Goal: Task Accomplishment & Management: Manage account settings

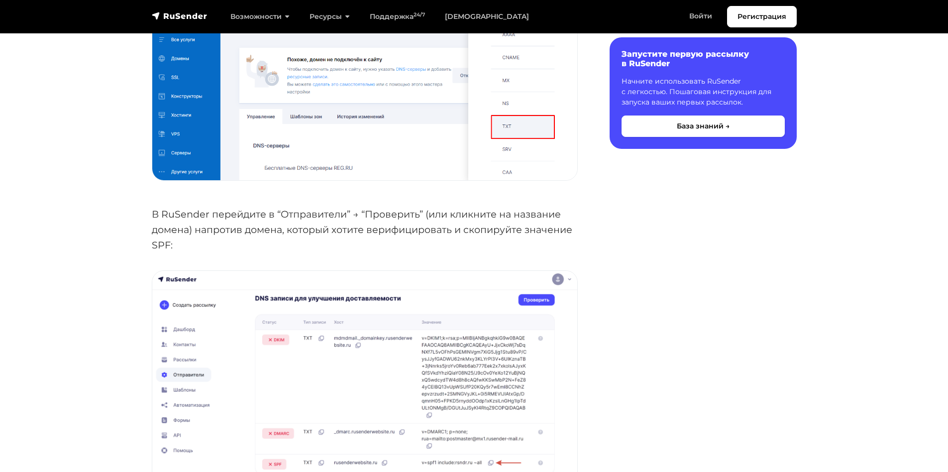
scroll to position [1443, 0]
click at [280, 212] on p "В RuSender перейдите в “Отправители” → “Проверить” (или кликните на название до…" at bounding box center [365, 228] width 426 height 46
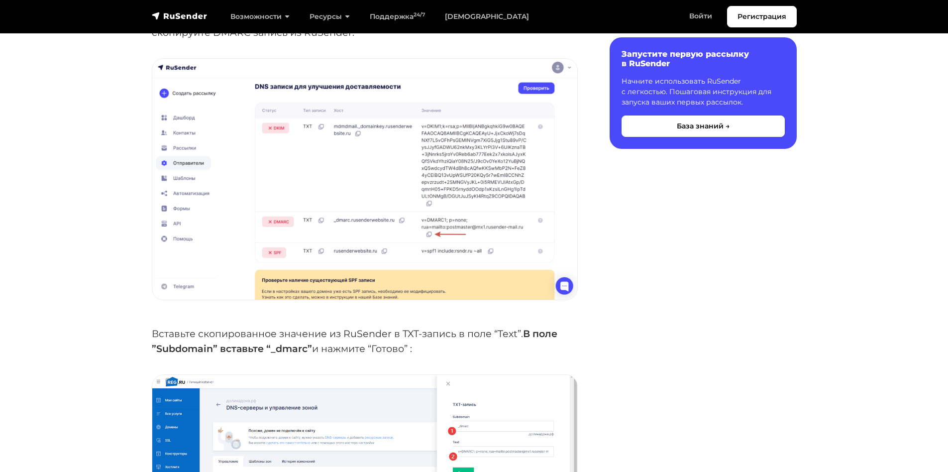
scroll to position [2488, 0]
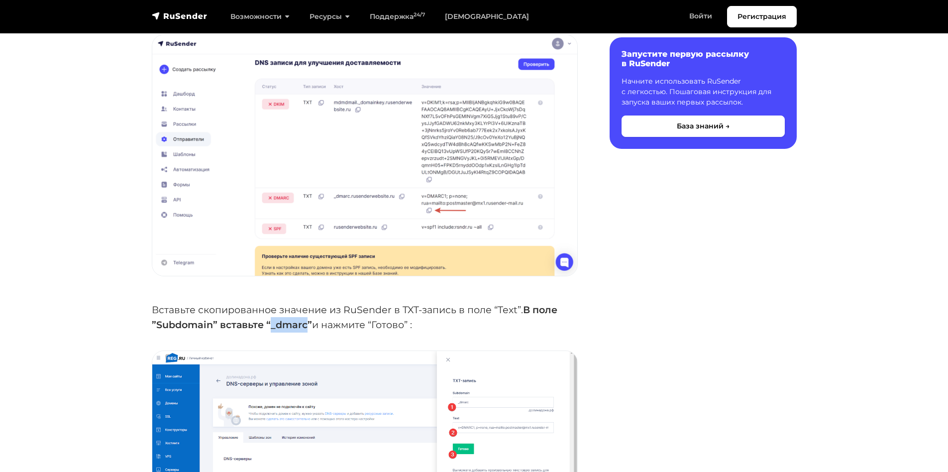
drag, startPoint x: 270, startPoint y: 302, endPoint x: 307, endPoint y: 301, distance: 37.3
click at [307, 304] on strong "В поле ”Subdomain” вставьте “_dmarc”" at bounding box center [355, 317] width 406 height 27
copy strong "_dmarc"
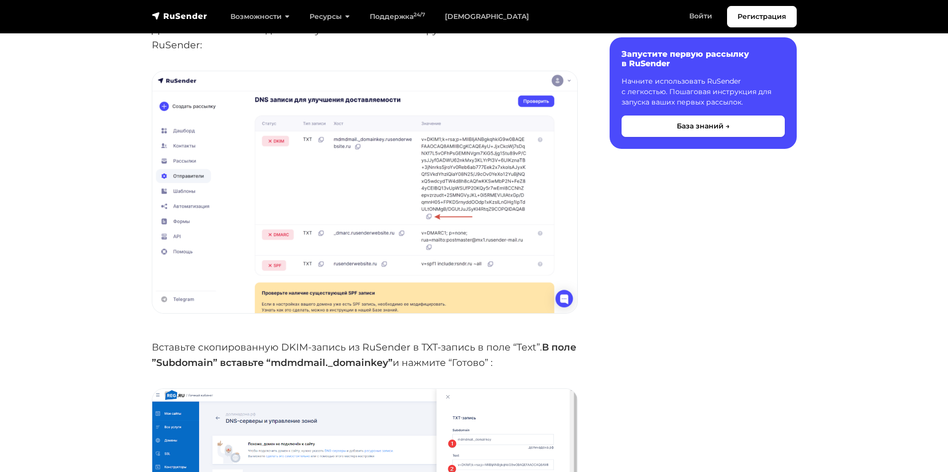
scroll to position [3085, 0]
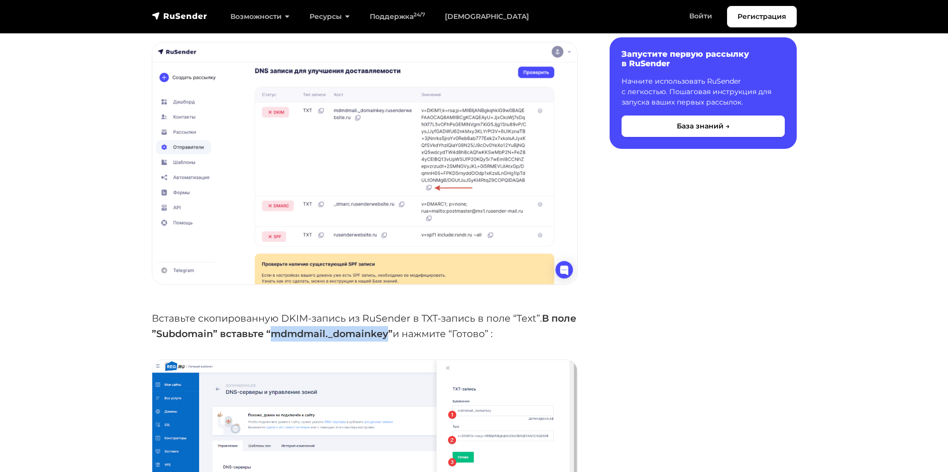
drag, startPoint x: 301, startPoint y: 313, endPoint x: 416, endPoint y: 311, distance: 115.4
click at [416, 312] on strong "В поле ”Subdomain” вставьте “mdmdmail._domainkey”" at bounding box center [364, 325] width 424 height 27
copy strong "mdmdmail._domainkey"
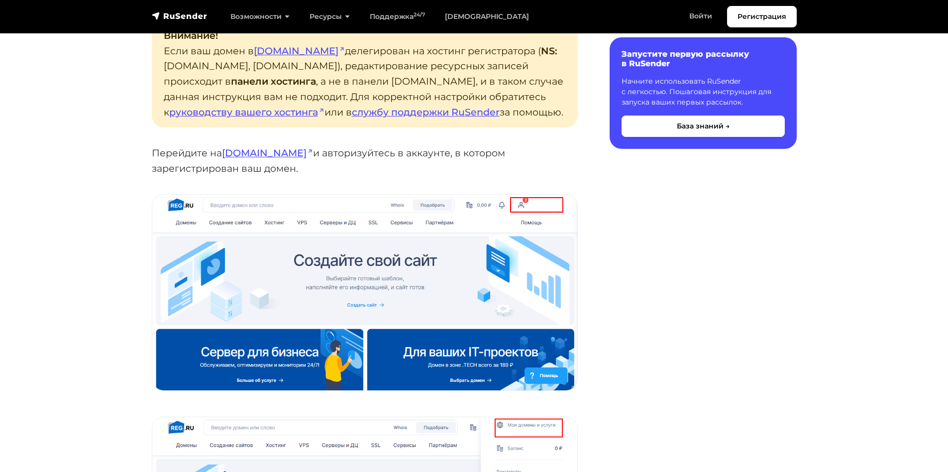
scroll to position [0, 0]
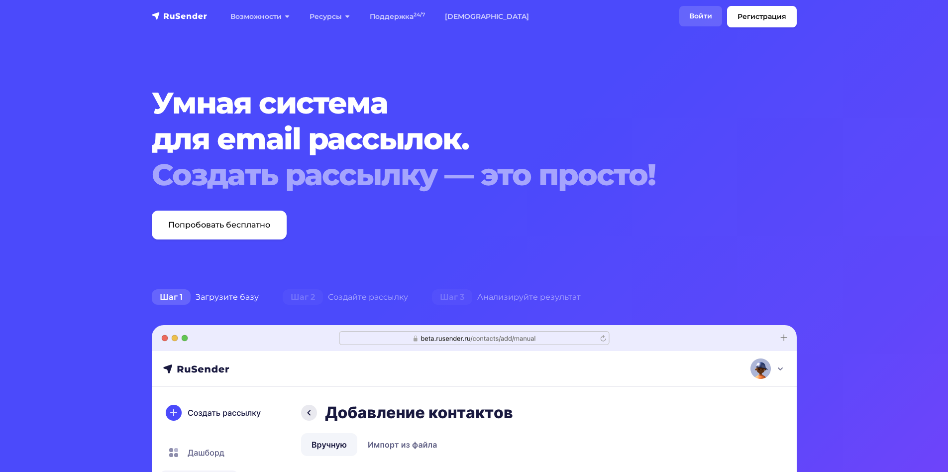
click at [704, 19] on link "Войти" at bounding box center [700, 16] width 43 height 20
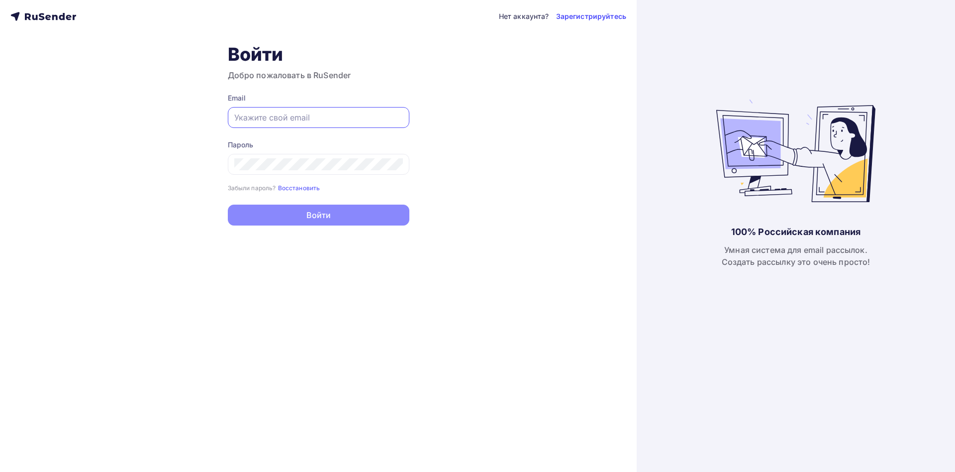
click at [267, 116] on input "text" at bounding box center [318, 117] width 169 height 12
paste input "[EMAIL_ADDRESS][DOMAIN_NAME]"
type input "[EMAIL_ADDRESS][DOMAIN_NAME]"
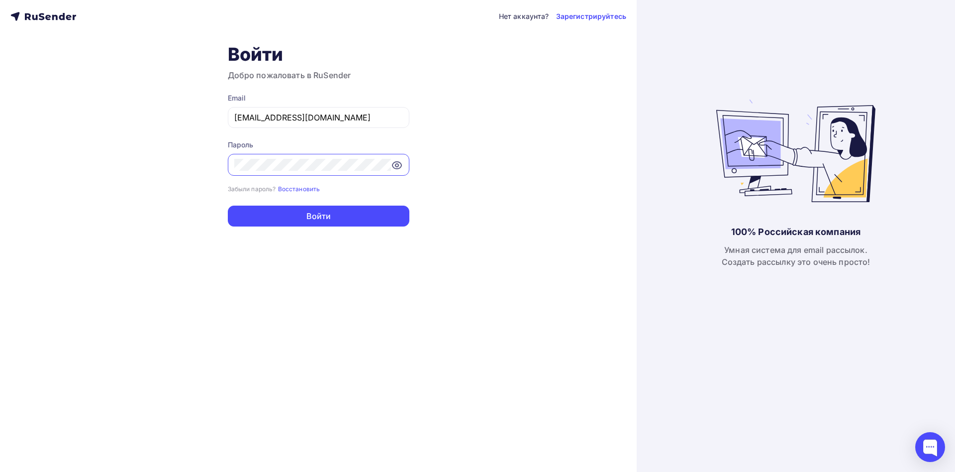
click at [228, 205] on button "Войти" at bounding box center [319, 215] width 182 height 21
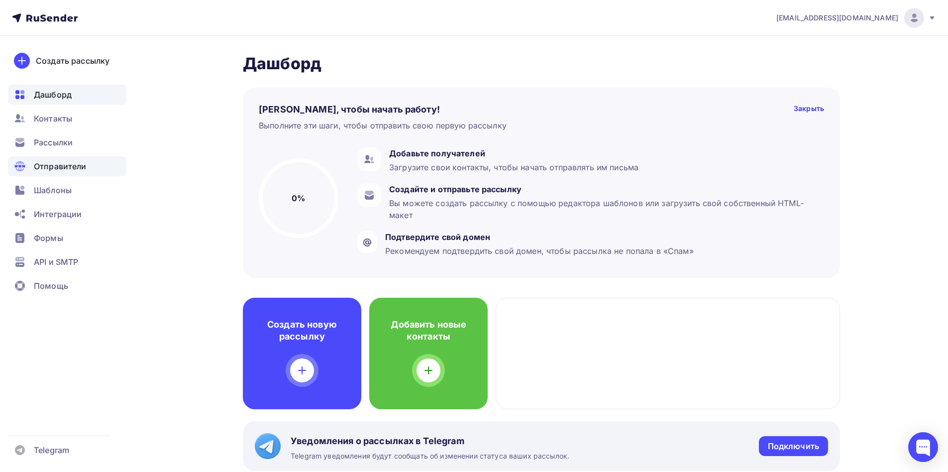
click at [50, 170] on span "Отправители" at bounding box center [60, 166] width 53 height 12
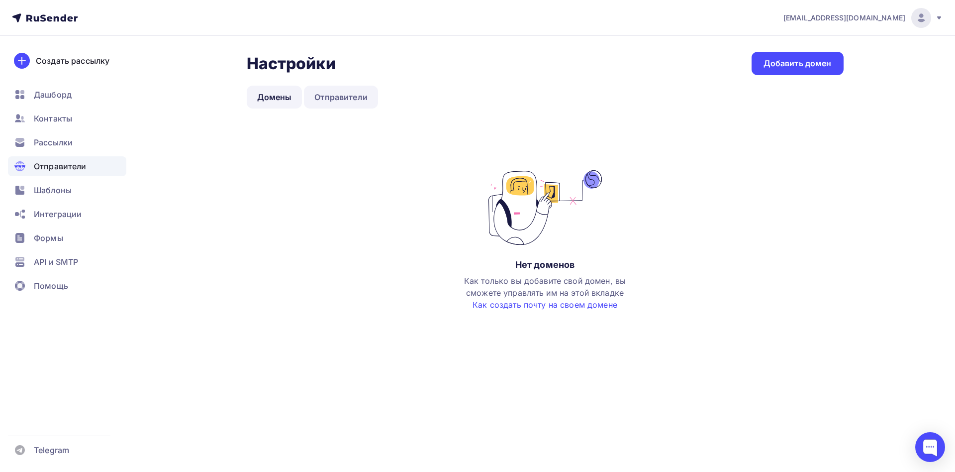
click at [333, 99] on link "Отправители" at bounding box center [341, 97] width 74 height 23
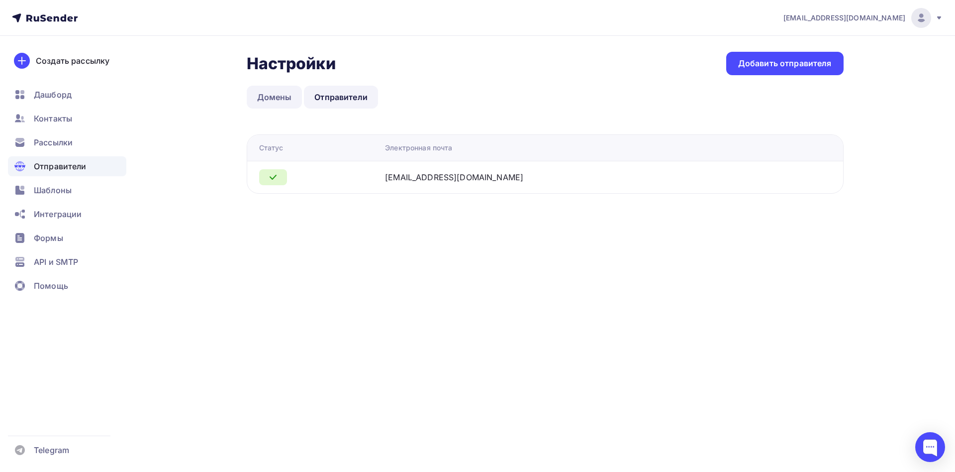
click at [266, 99] on link "Домены" at bounding box center [275, 97] width 56 height 23
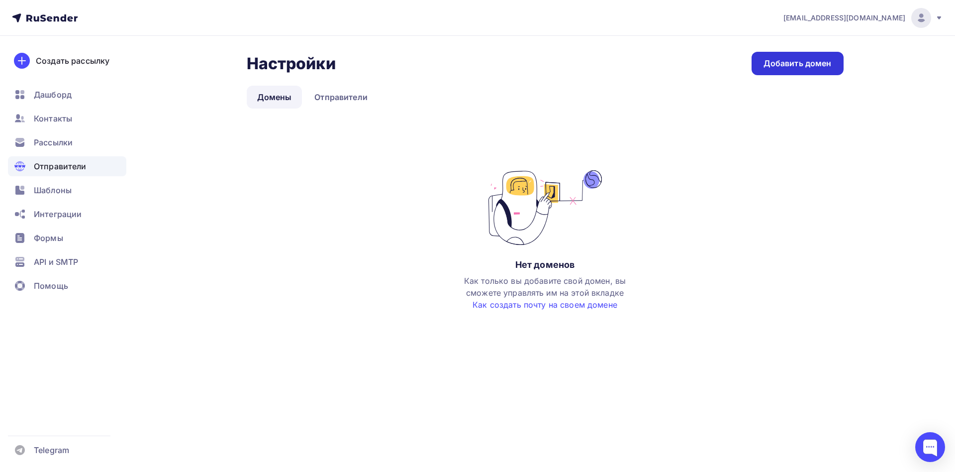
click at [807, 60] on div "Добавить домен" at bounding box center [798, 63] width 68 height 11
click at [790, 64] on div "Добавить домен" at bounding box center [798, 63] width 68 height 11
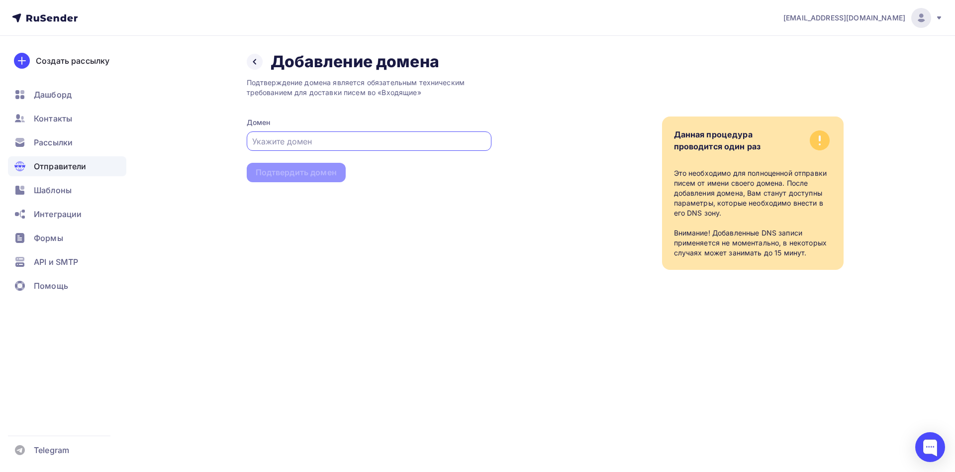
paste input "[DOMAIN_NAME]"
type input "[DOMAIN_NAME]"
click at [321, 175] on div "Подтвердить домен" at bounding box center [296, 172] width 81 height 11
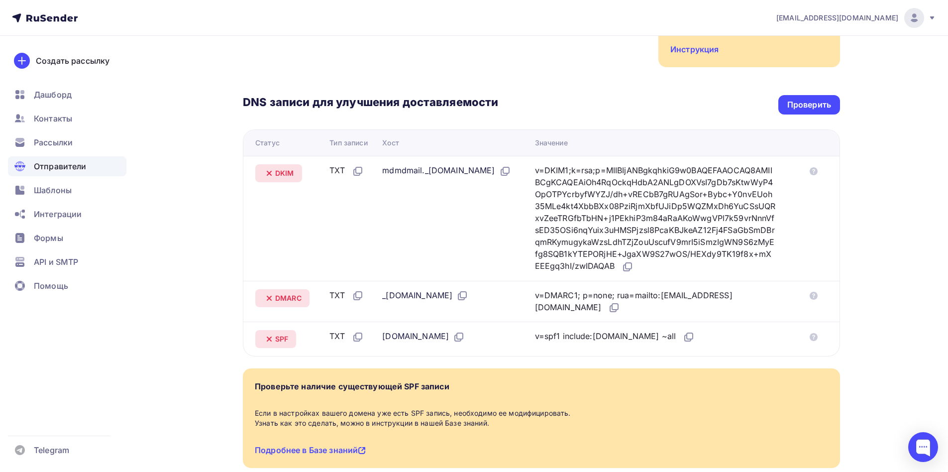
scroll to position [199, 0]
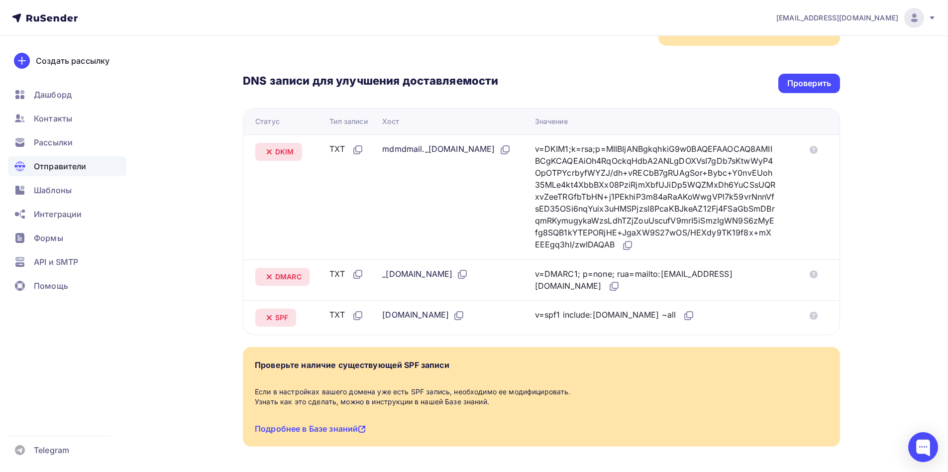
drag, startPoint x: 379, startPoint y: 148, endPoint x: 538, endPoint y: 144, distance: 158.8
click at [510, 144] on div "mdmdmail._[DOMAIN_NAME]" at bounding box center [446, 149] width 128 height 13
click at [503, 152] on icon at bounding box center [506, 149] width 6 height 6
click at [499, 156] on icon at bounding box center [505, 150] width 12 height 12
click at [357, 150] on icon at bounding box center [358, 150] width 12 height 12
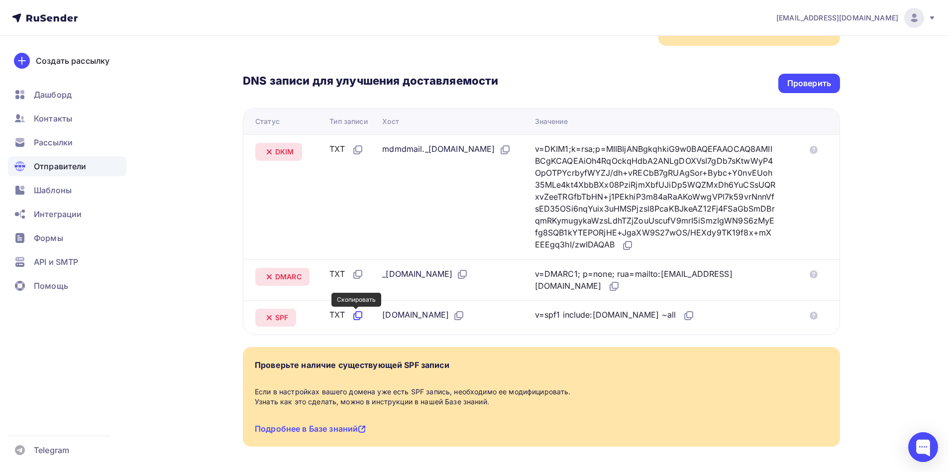
click at [356, 314] on icon at bounding box center [358, 315] width 12 height 12
click at [687, 314] on icon at bounding box center [690, 314] width 6 height 6
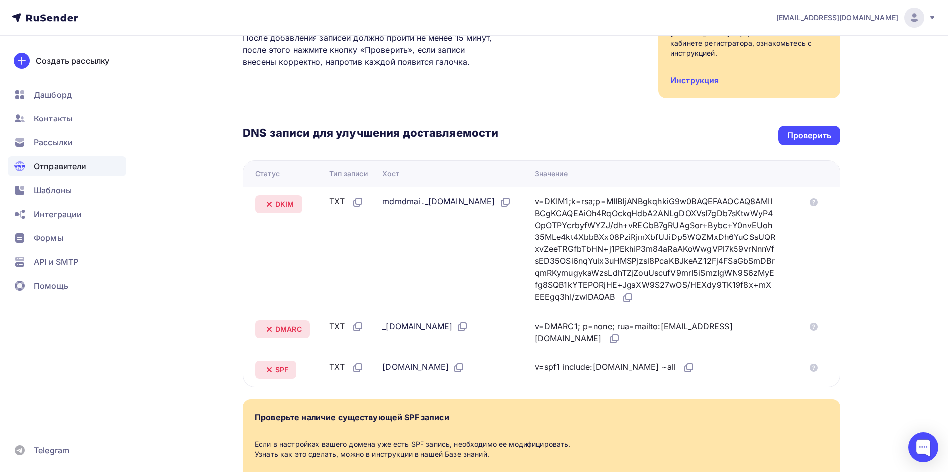
scroll to position [0, 0]
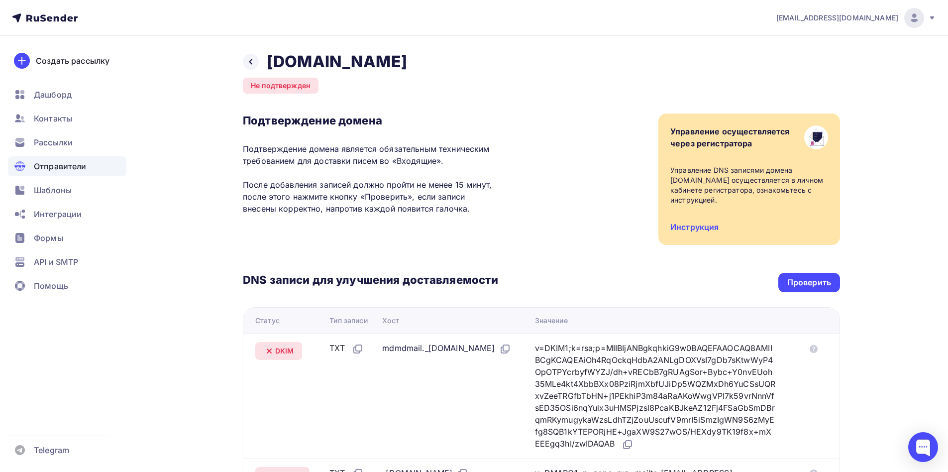
drag, startPoint x: 384, startPoint y: 252, endPoint x: 388, endPoint y: 238, distance: 14.5
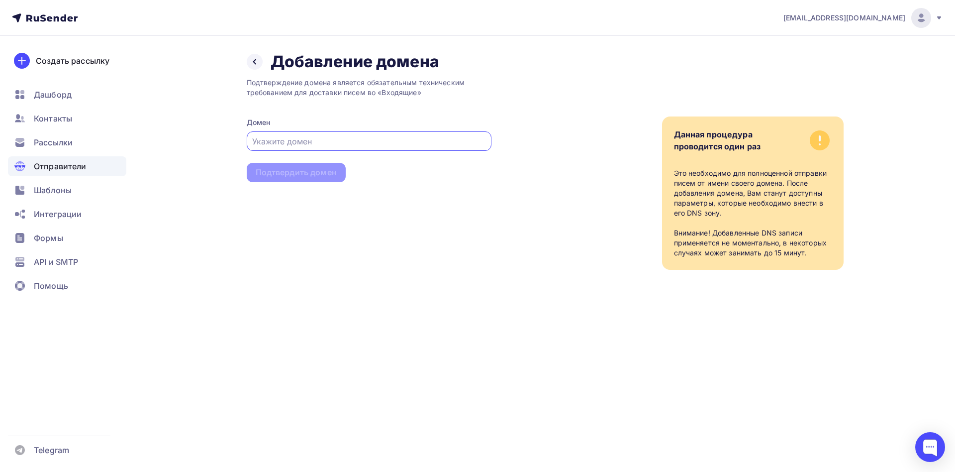
click at [348, 143] on input "text" at bounding box center [368, 141] width 233 height 12
click at [65, 170] on span "Отправители" at bounding box center [60, 166] width 53 height 12
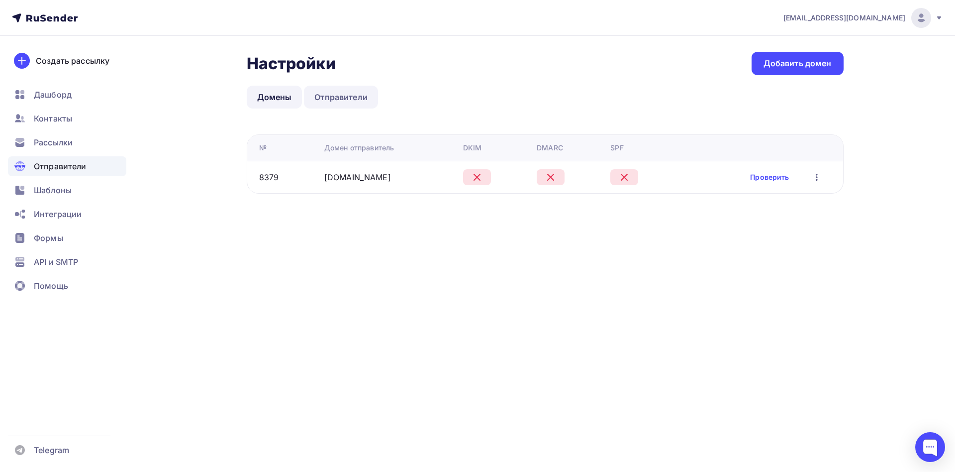
click at [335, 102] on link "Отправители" at bounding box center [341, 97] width 74 height 23
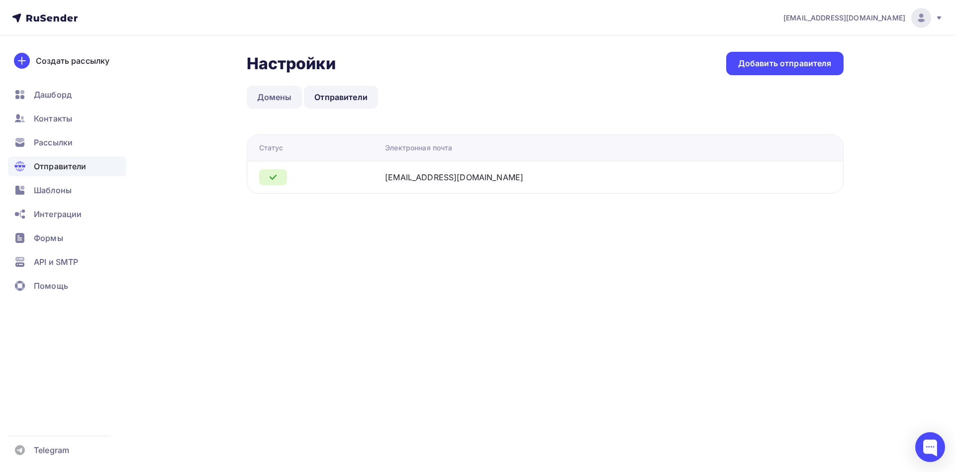
click at [290, 96] on link "Домены" at bounding box center [275, 97] width 56 height 23
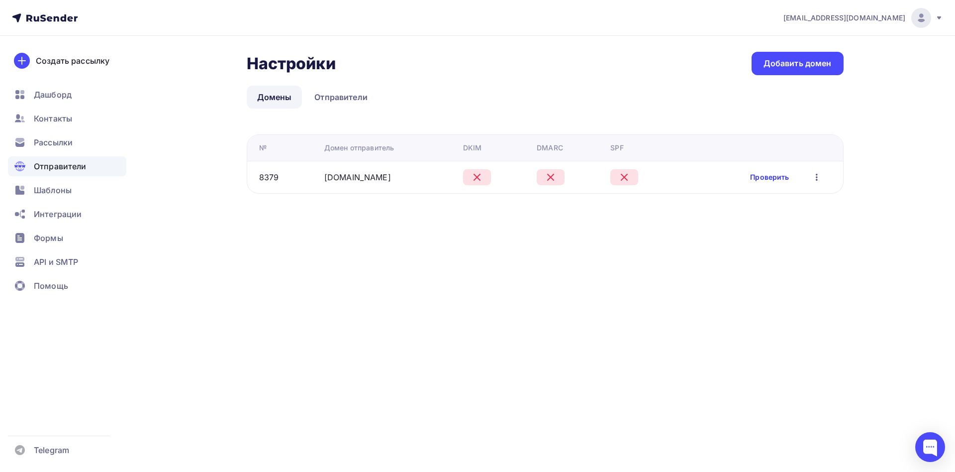
click at [764, 178] on link "Проверить" at bounding box center [769, 177] width 39 height 10
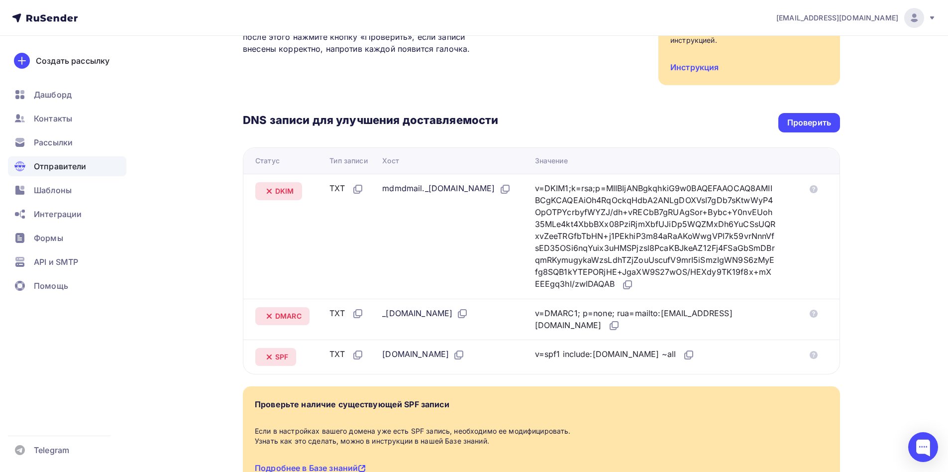
scroll to position [238, 0]
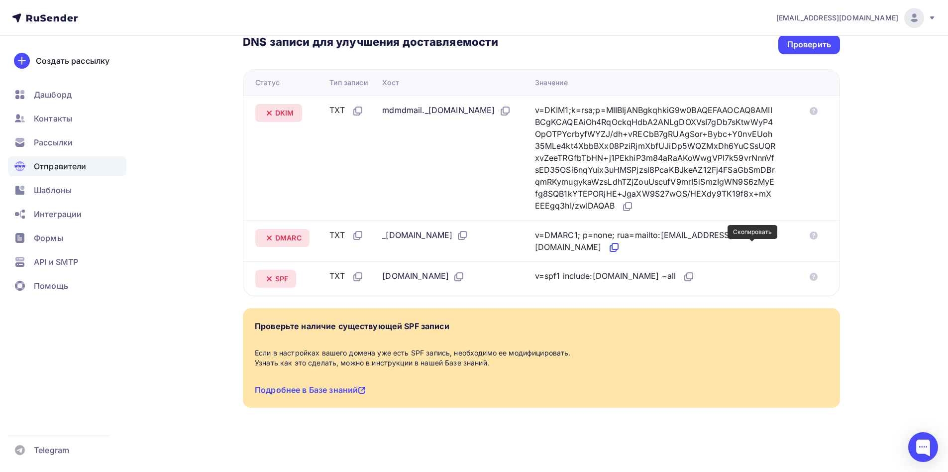
click at [618, 249] on icon at bounding box center [615, 246] width 6 height 6
click at [499, 117] on icon at bounding box center [505, 111] width 12 height 12
click at [633, 205] on icon at bounding box center [627, 207] width 12 height 12
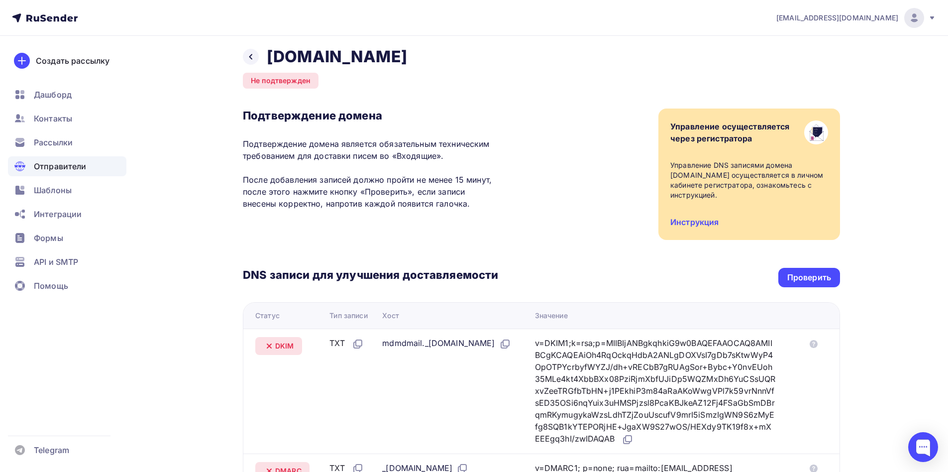
scroll to position [0, 0]
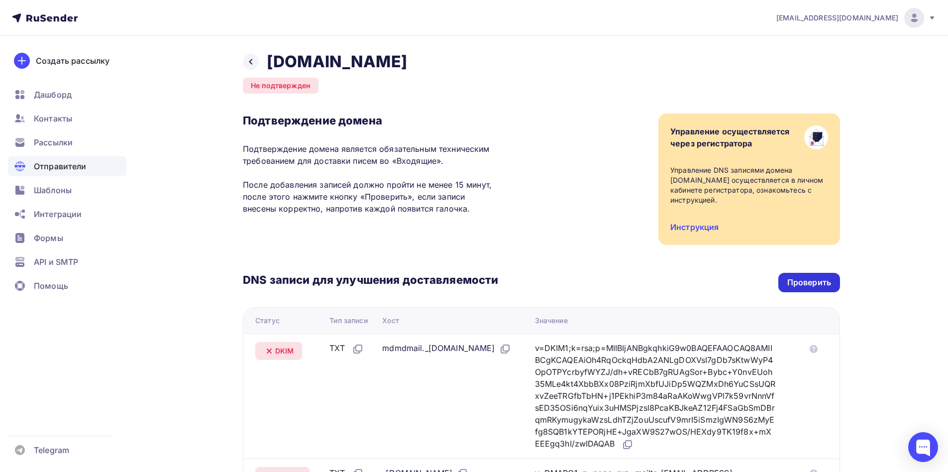
click at [817, 284] on div "Проверить" at bounding box center [809, 282] width 44 height 11
click at [255, 62] on div at bounding box center [251, 62] width 16 height 16
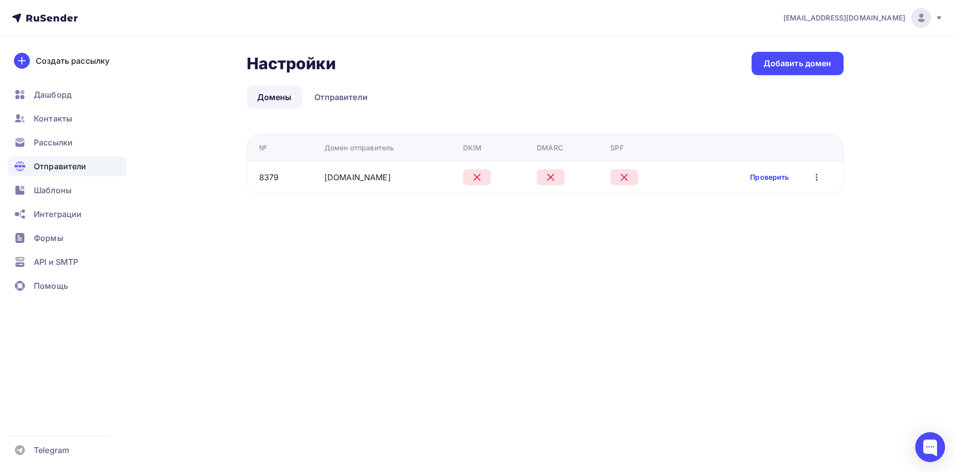
click at [761, 179] on link "Проверить" at bounding box center [769, 177] width 39 height 10
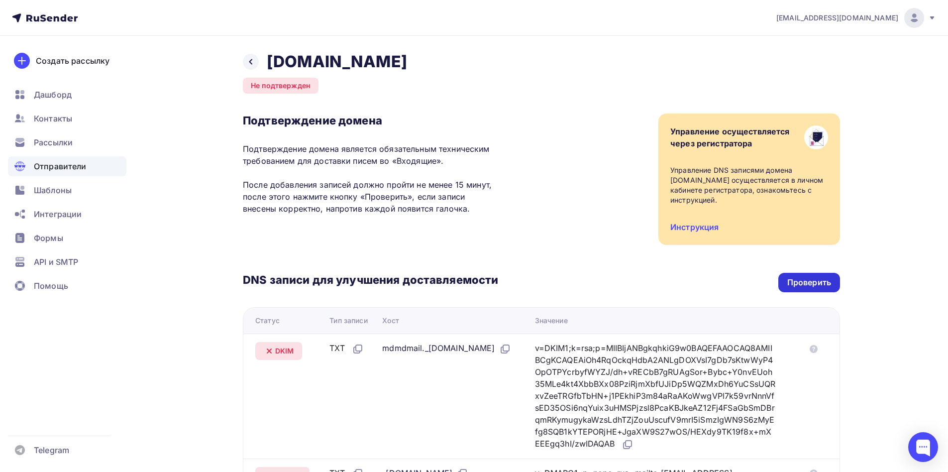
click at [820, 285] on div "Проверить" at bounding box center [809, 282] width 44 height 11
click at [249, 62] on icon at bounding box center [251, 62] width 8 height 8
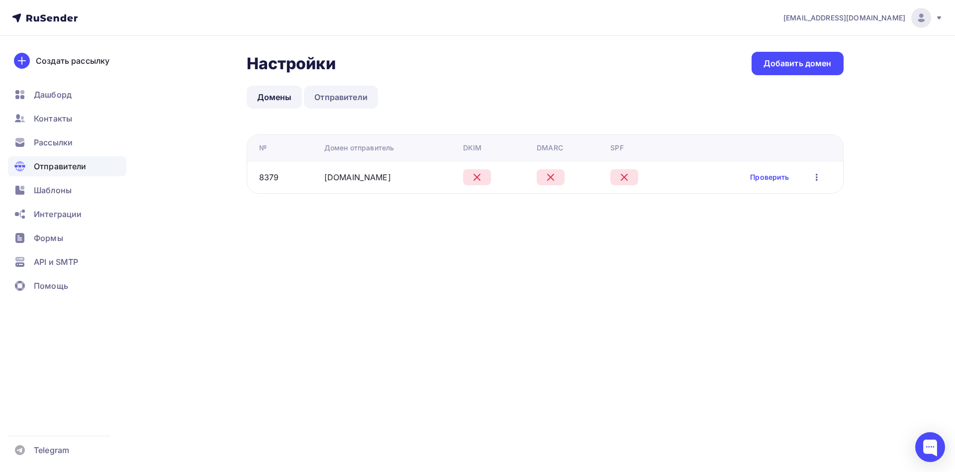
click at [347, 102] on link "Отправители" at bounding box center [341, 97] width 74 height 23
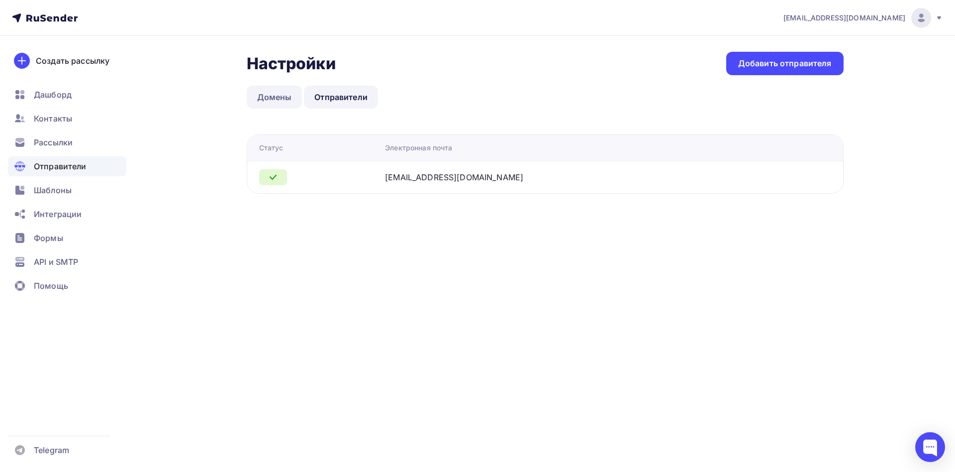
click at [281, 93] on link "Домены" at bounding box center [275, 97] width 56 height 23
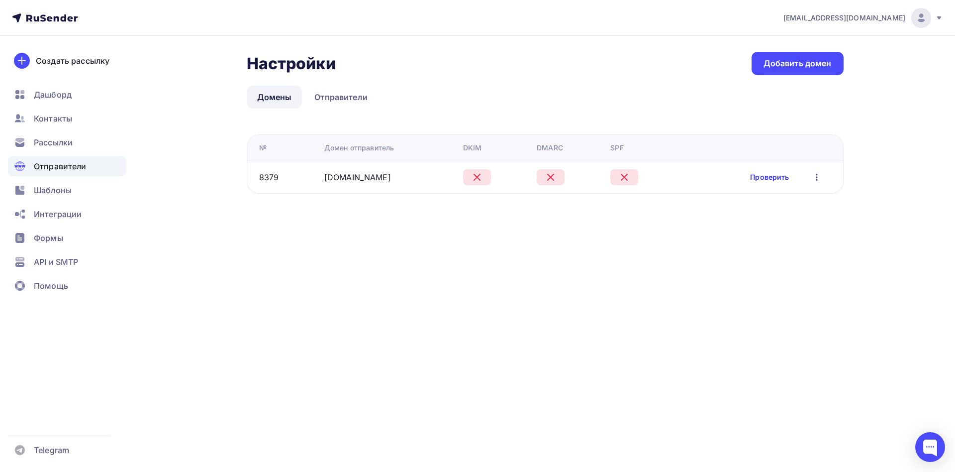
click at [774, 173] on div "Проверить Редактировать Удалить" at bounding box center [786, 177] width 73 height 13
click at [774, 179] on link "Проверить" at bounding box center [769, 177] width 39 height 10
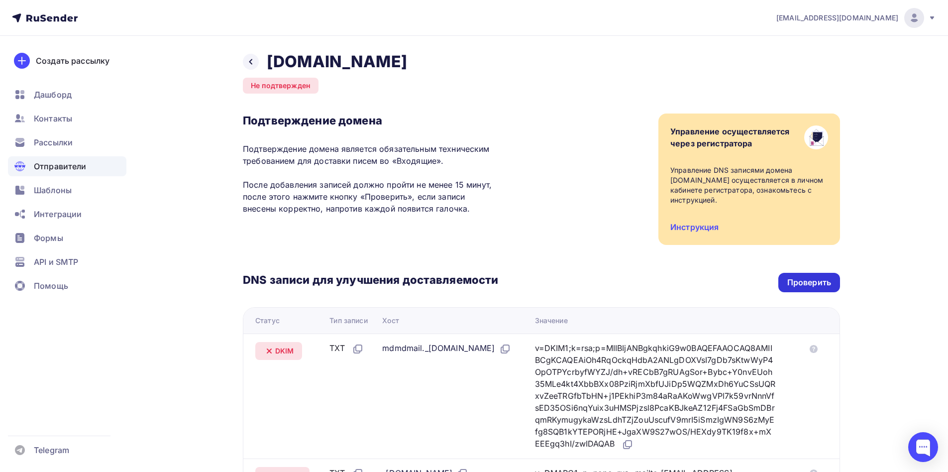
click at [834, 286] on div "Проверить" at bounding box center [809, 282] width 62 height 19
click at [254, 61] on icon at bounding box center [251, 62] width 8 height 8
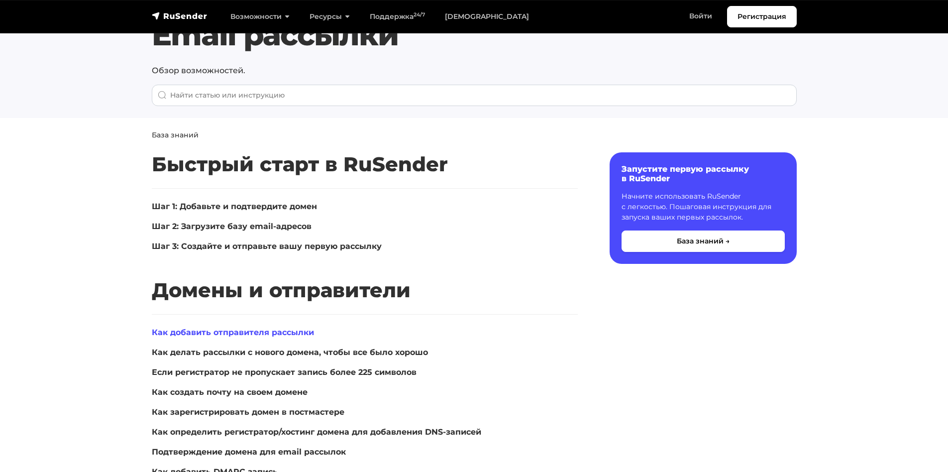
scroll to position [50, 0]
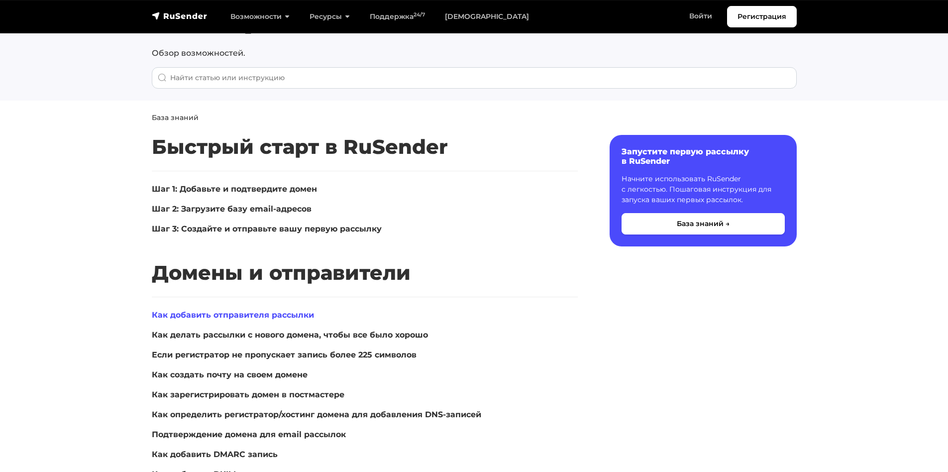
click at [226, 317] on link "Как добавить отправителя рассылки" at bounding box center [233, 314] width 162 height 9
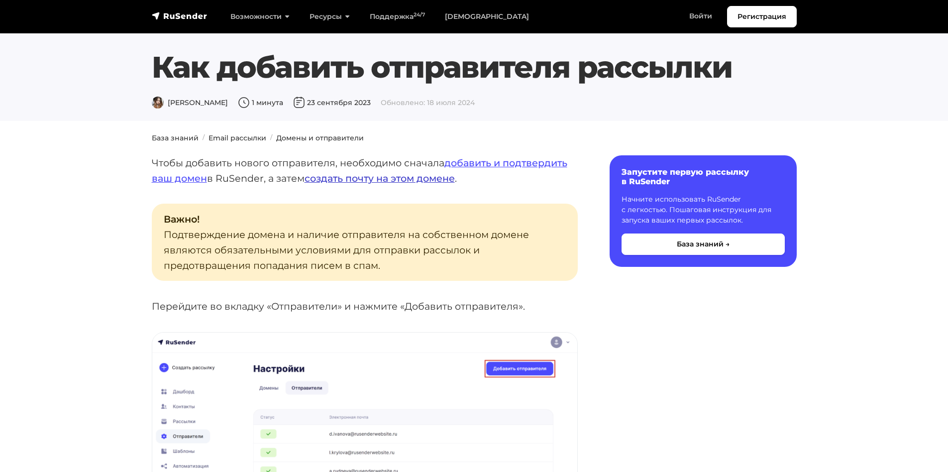
click at [339, 181] on link "создать почту на этом домене" at bounding box center [380, 178] width 150 height 12
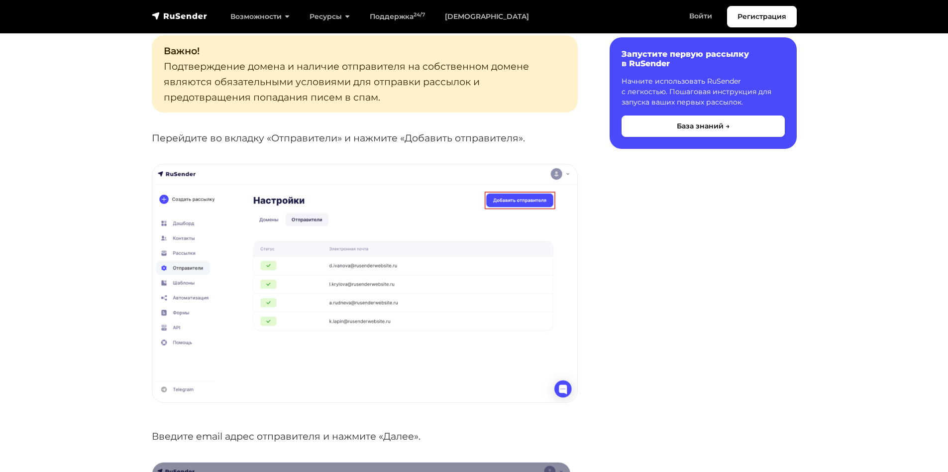
scroll to position [199, 0]
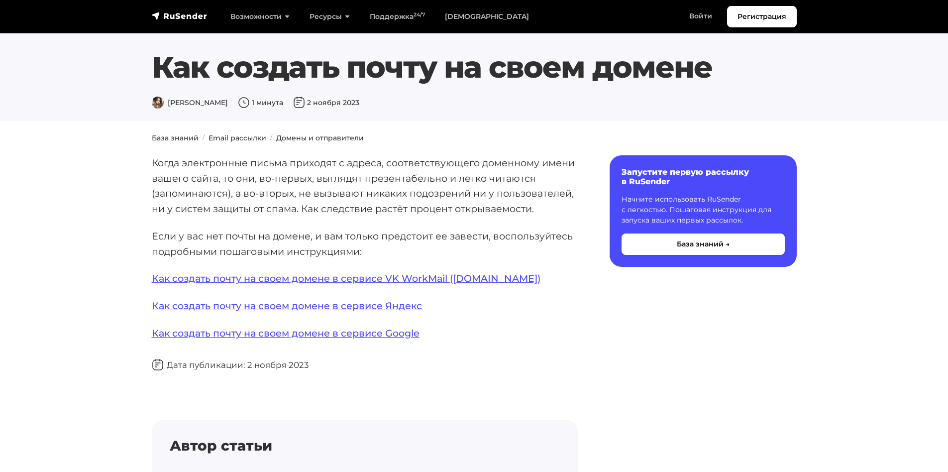
drag, startPoint x: 378, startPoint y: 186, endPoint x: 391, endPoint y: 184, distance: 13.6
